Goal: Task Accomplishment & Management: Manage account settings

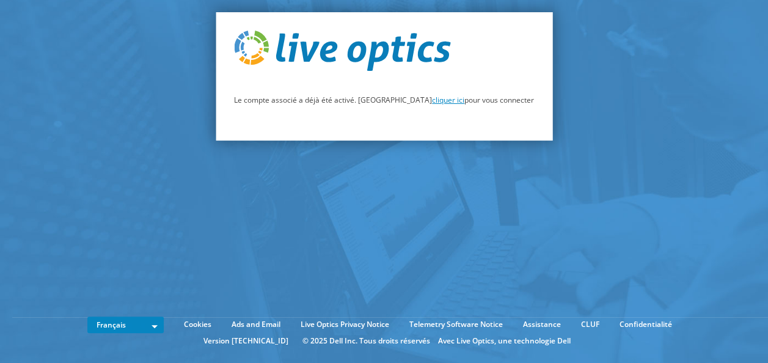
click at [432, 99] on link "cliquer ici" at bounding box center [448, 100] width 32 height 10
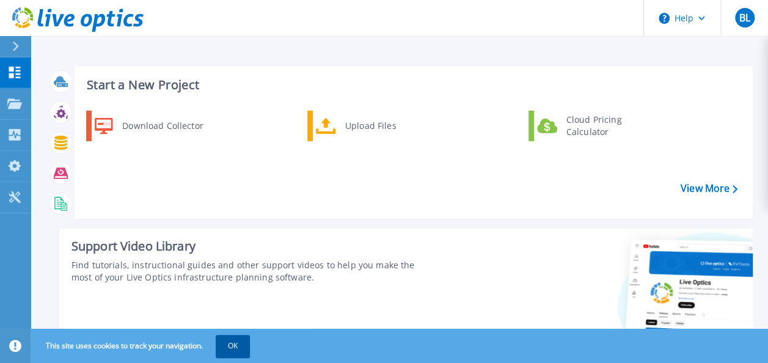
click at [230, 351] on button "OK" at bounding box center [233, 346] width 34 height 22
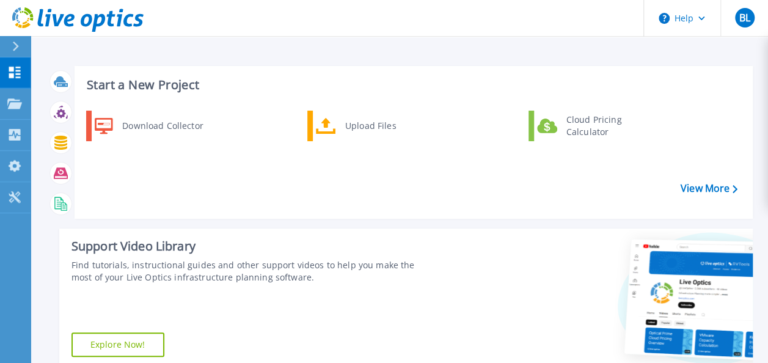
click at [19, 45] on icon at bounding box center [15, 47] width 7 height 10
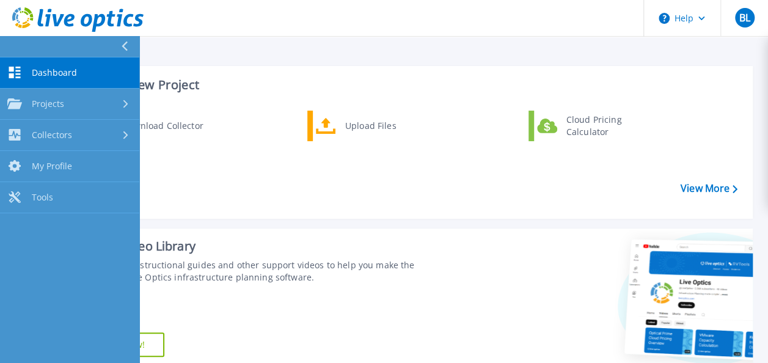
click at [127, 48] on icon at bounding box center [124, 47] width 7 height 10
